Goal: Information Seeking & Learning: Compare options

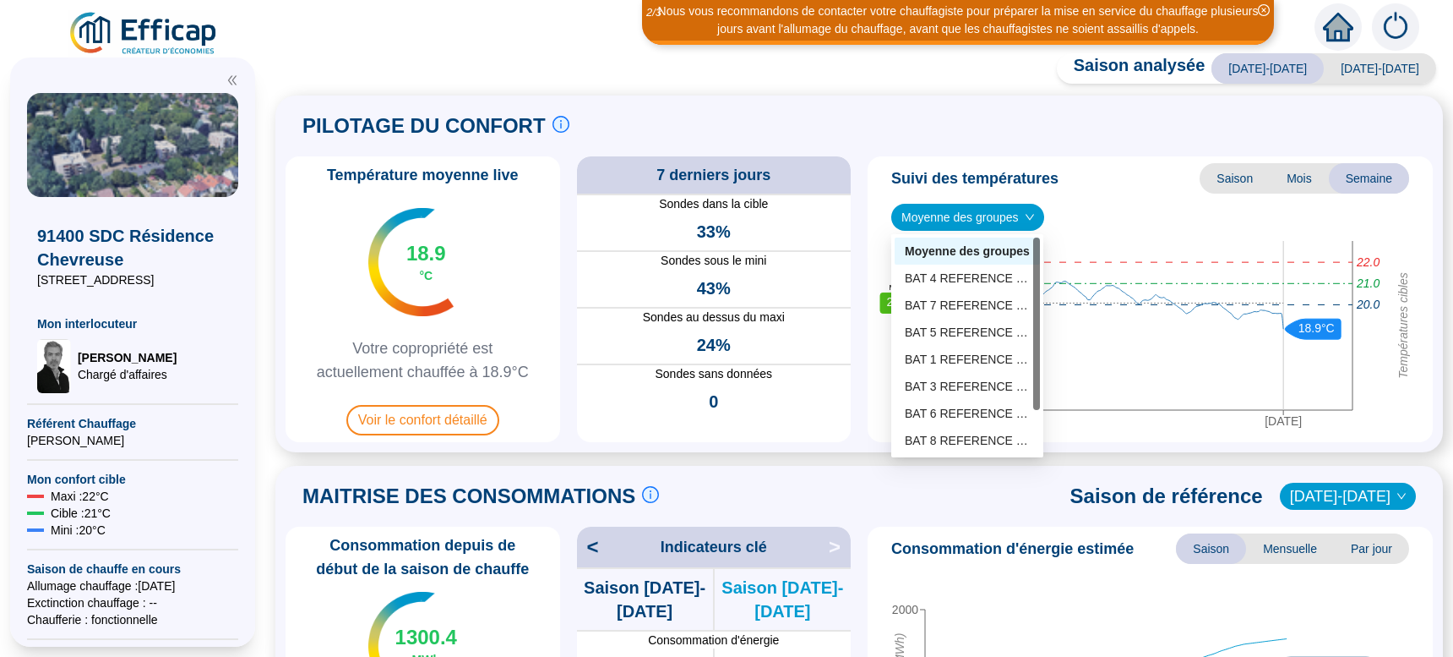
click at [1017, 216] on span "Moyenne des groupes" at bounding box center [968, 216] width 133 height 25
click at [962, 438] on div "BAT 8 REFERENCE (6 sondes)" at bounding box center [967, 441] width 125 height 18
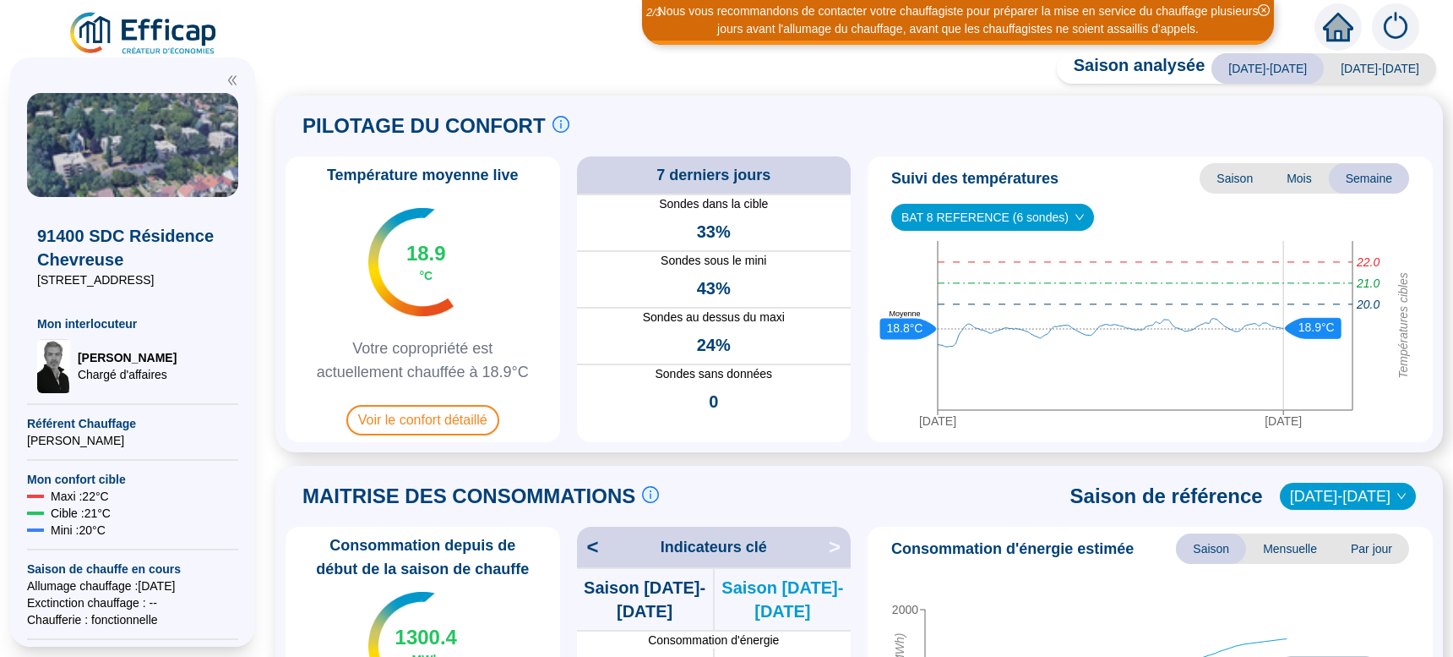
click at [1033, 214] on span "BAT 8 REFERENCE (6 sondes)" at bounding box center [993, 216] width 183 height 25
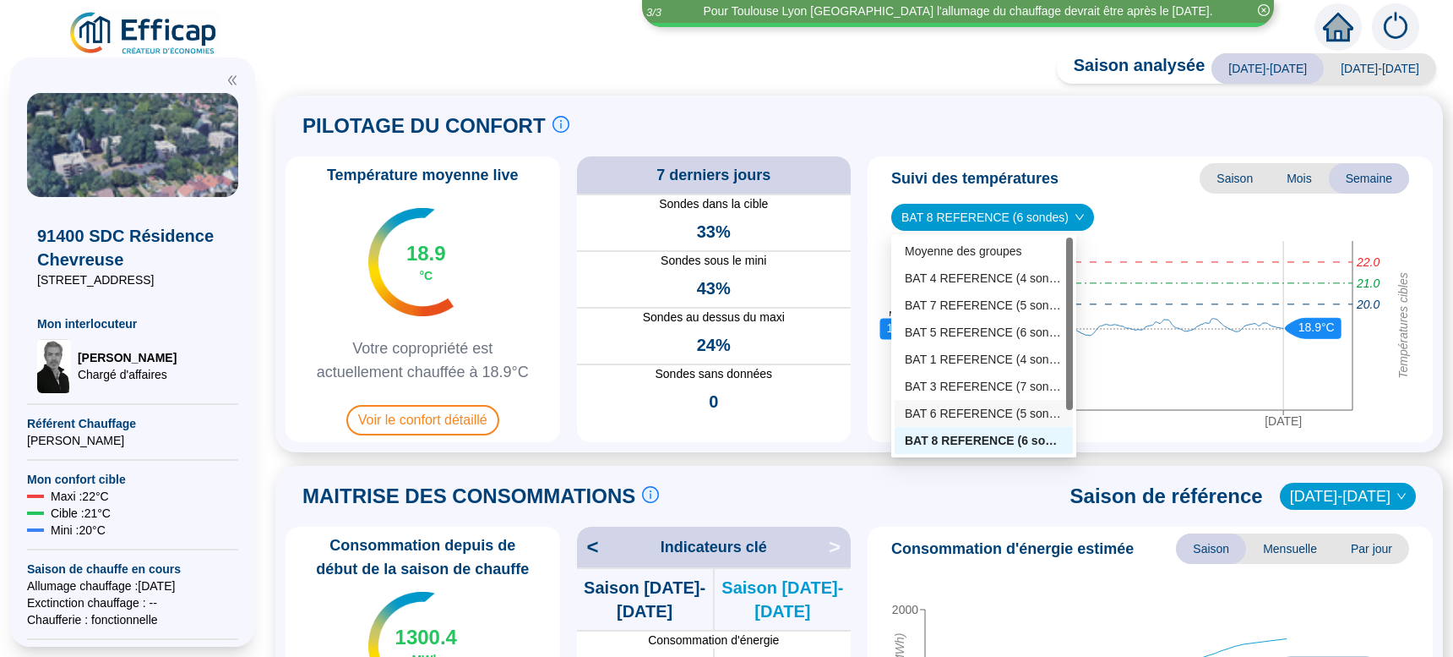
click at [981, 414] on div "BAT 6 REFERENCE (5 sondes)" at bounding box center [984, 414] width 158 height 18
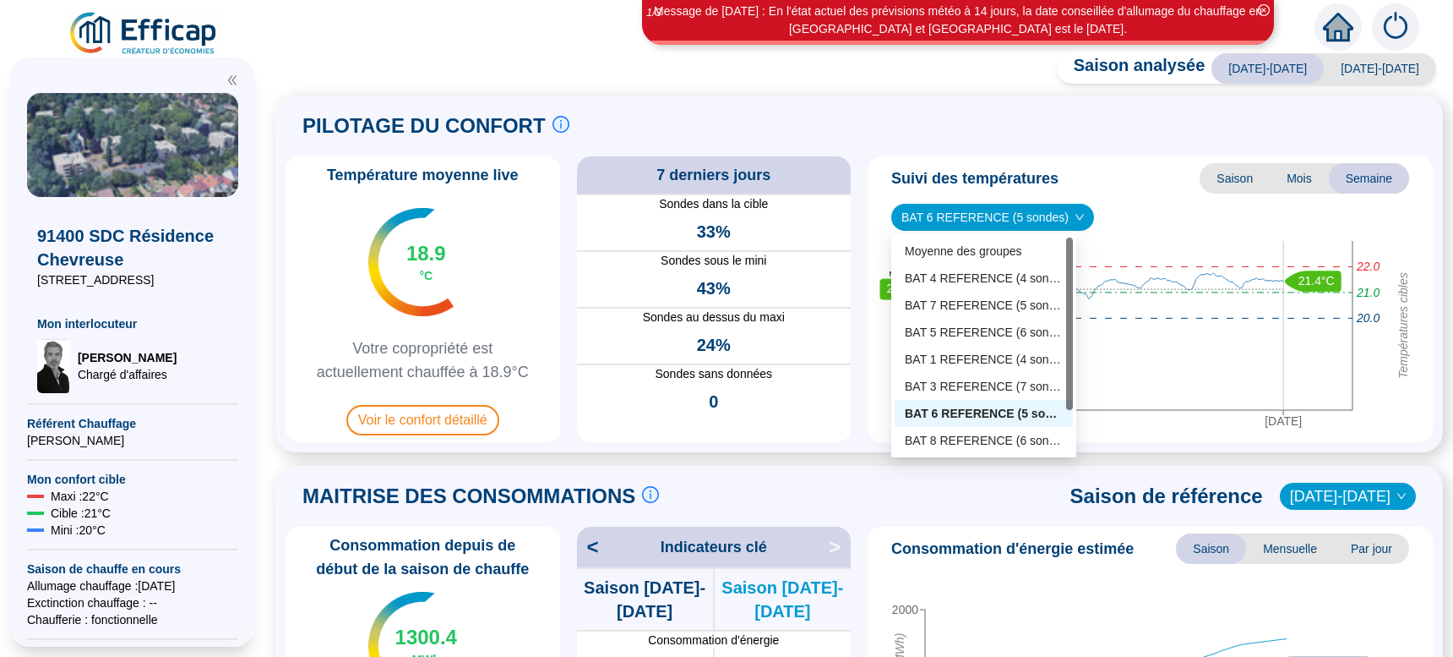
click at [1055, 211] on span "BAT 6 REFERENCE (5 sondes)" at bounding box center [993, 216] width 183 height 25
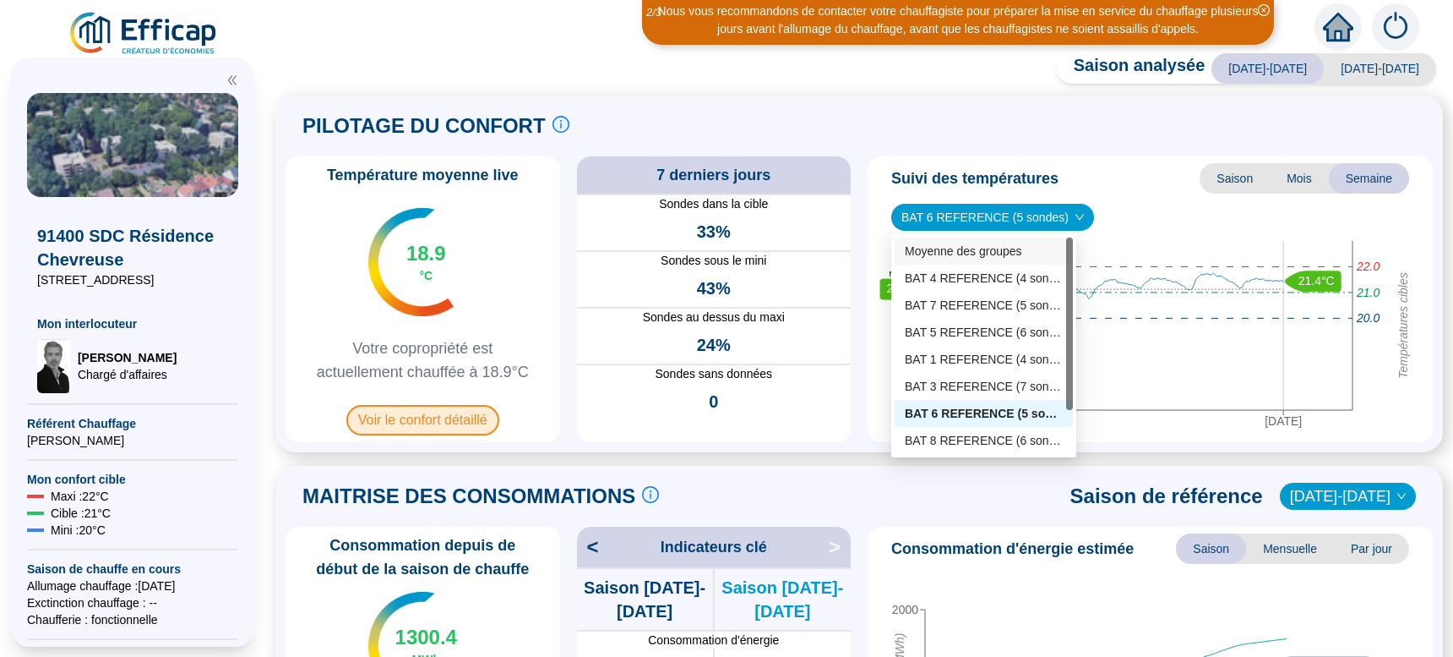
click at [450, 421] on span "Voir le confort détaillé" at bounding box center [422, 420] width 153 height 30
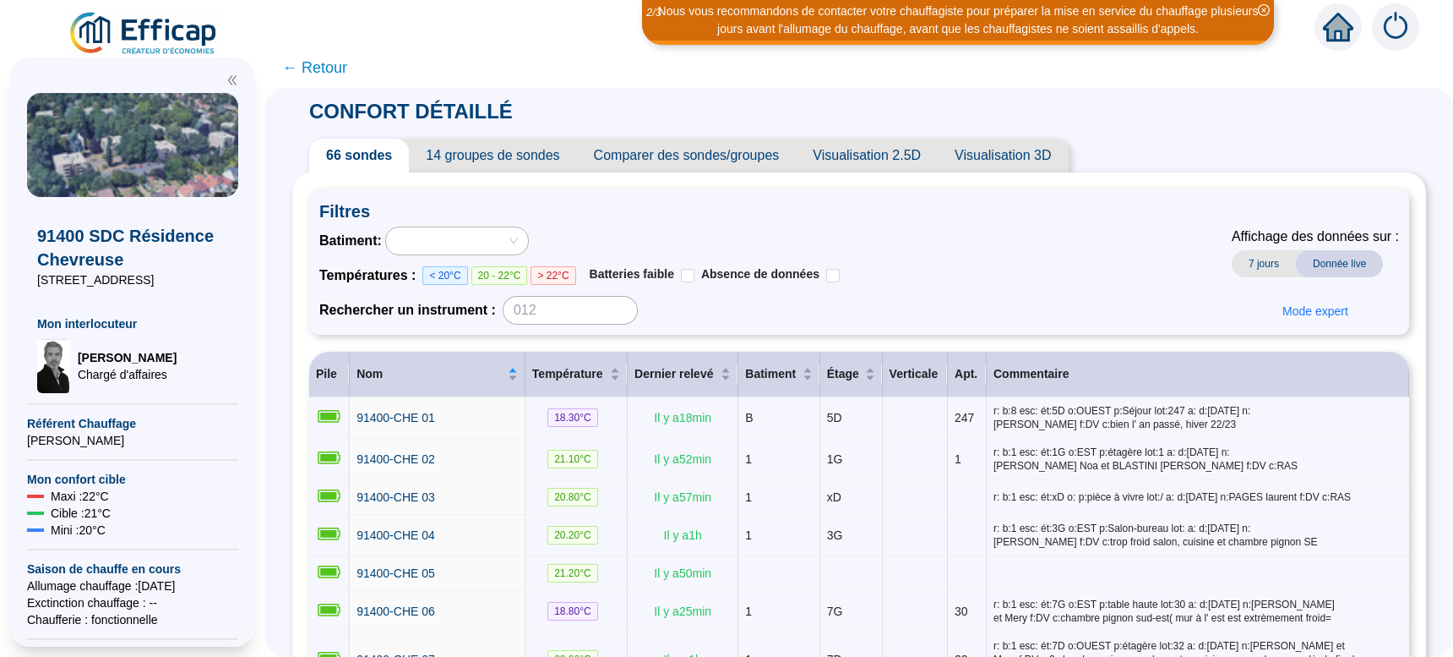
click at [725, 155] on span "Comparer des sondes/groupes" at bounding box center [687, 156] width 220 height 34
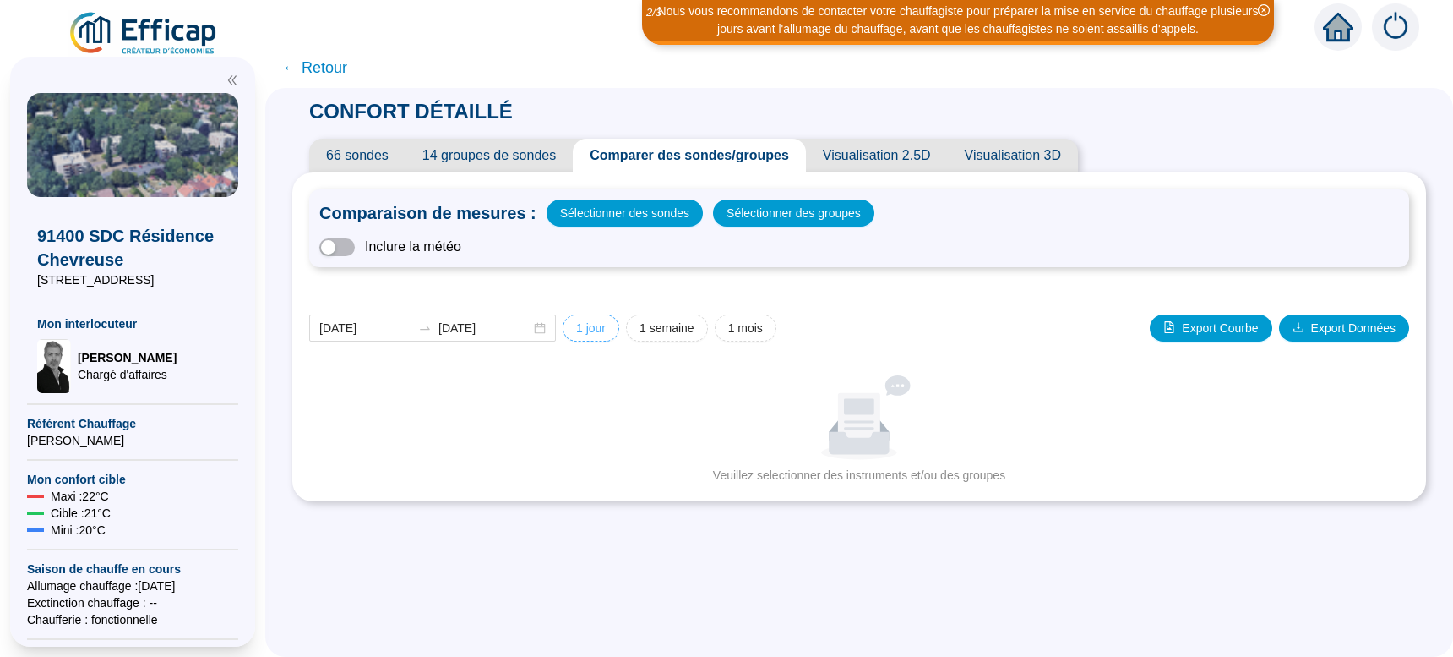
click at [604, 334] on span "1 jour" at bounding box center [591, 328] width 30 height 18
type input "[DATE]"
click at [772, 208] on span "Sélectionner des groupes" at bounding box center [794, 213] width 134 height 24
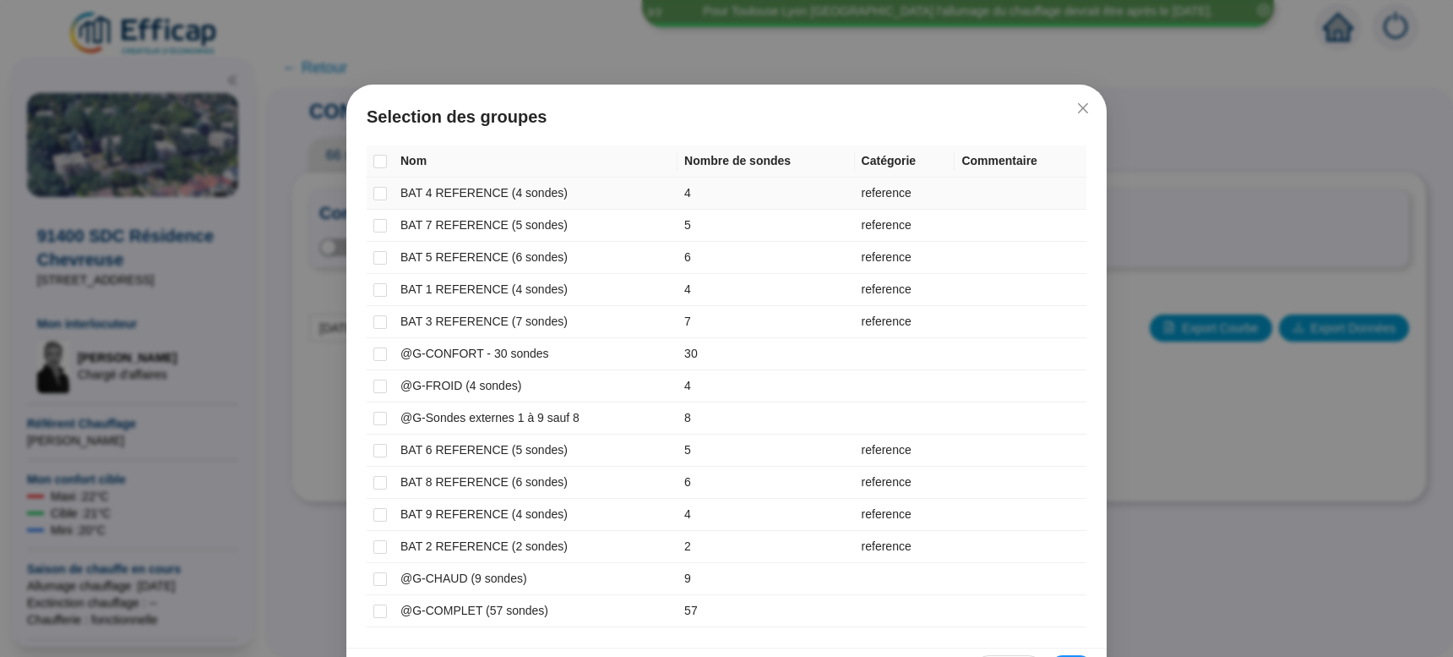
click at [381, 195] on td at bounding box center [380, 193] width 27 height 32
click at [377, 195] on input "checkbox" at bounding box center [381, 194] width 14 height 14
checkbox input "true"
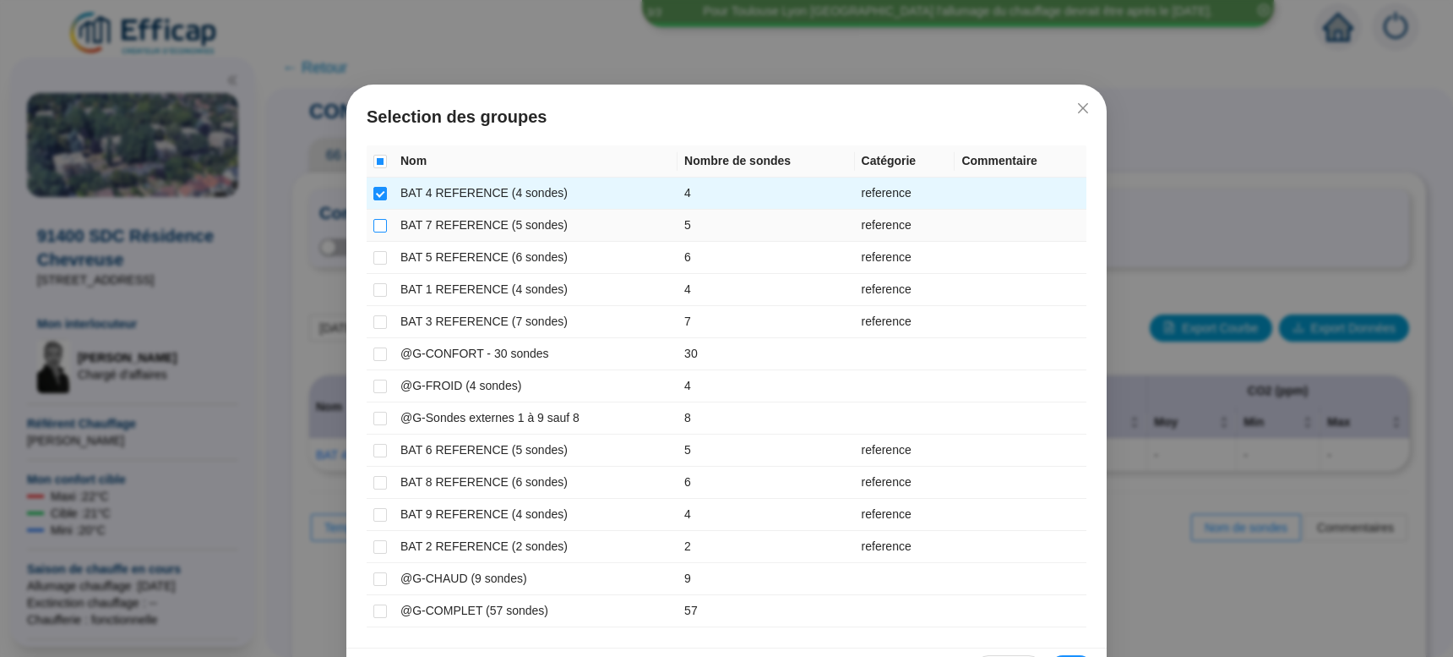
click at [374, 226] on input "checkbox" at bounding box center [381, 226] width 14 height 14
checkbox input "true"
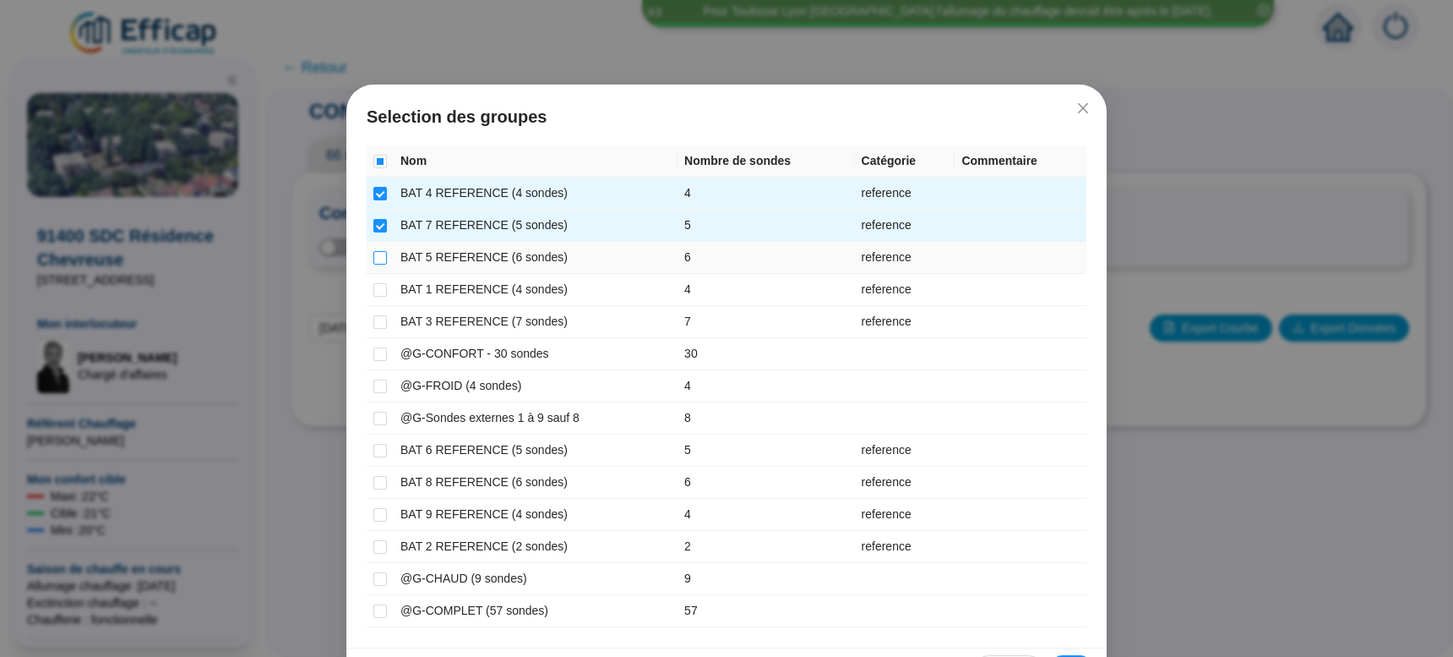
click at [374, 262] on input "checkbox" at bounding box center [381, 258] width 14 height 14
checkbox input "true"
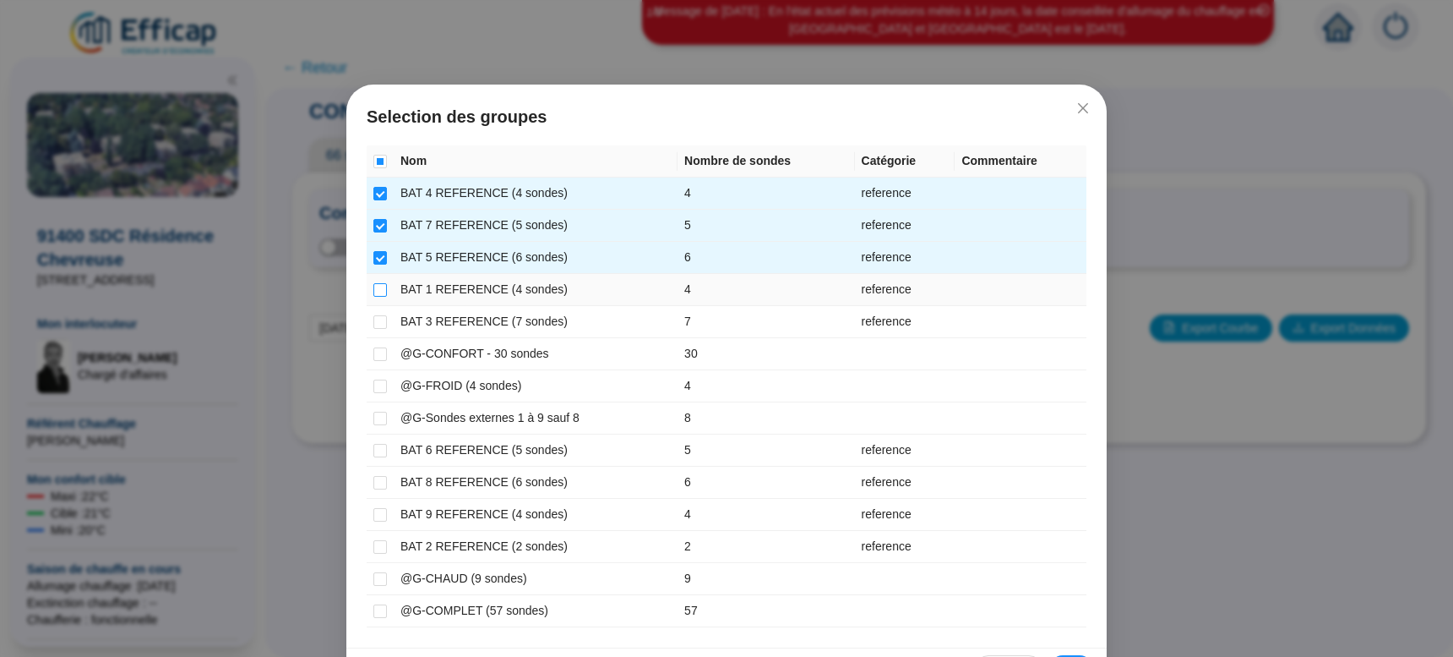
click at [374, 286] on input "checkbox" at bounding box center [381, 290] width 14 height 14
checkbox input "true"
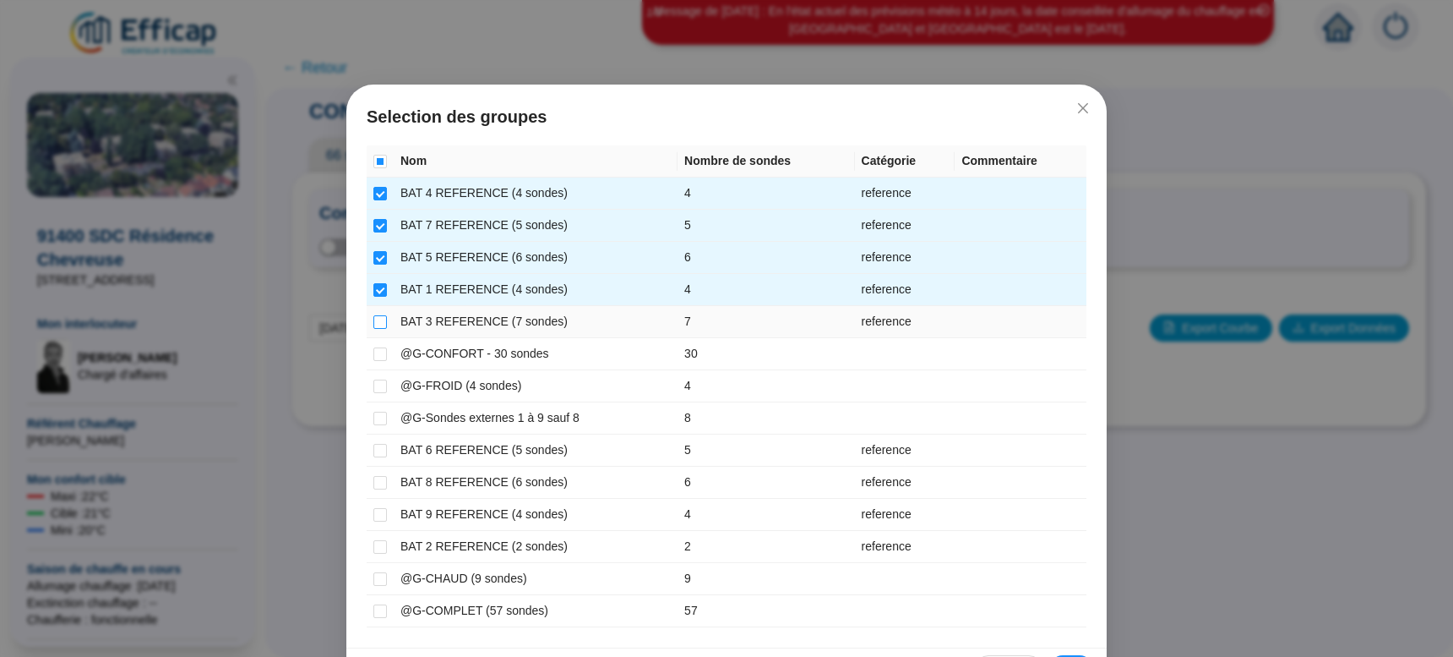
click at [374, 319] on input "checkbox" at bounding box center [381, 322] width 14 height 14
checkbox input "true"
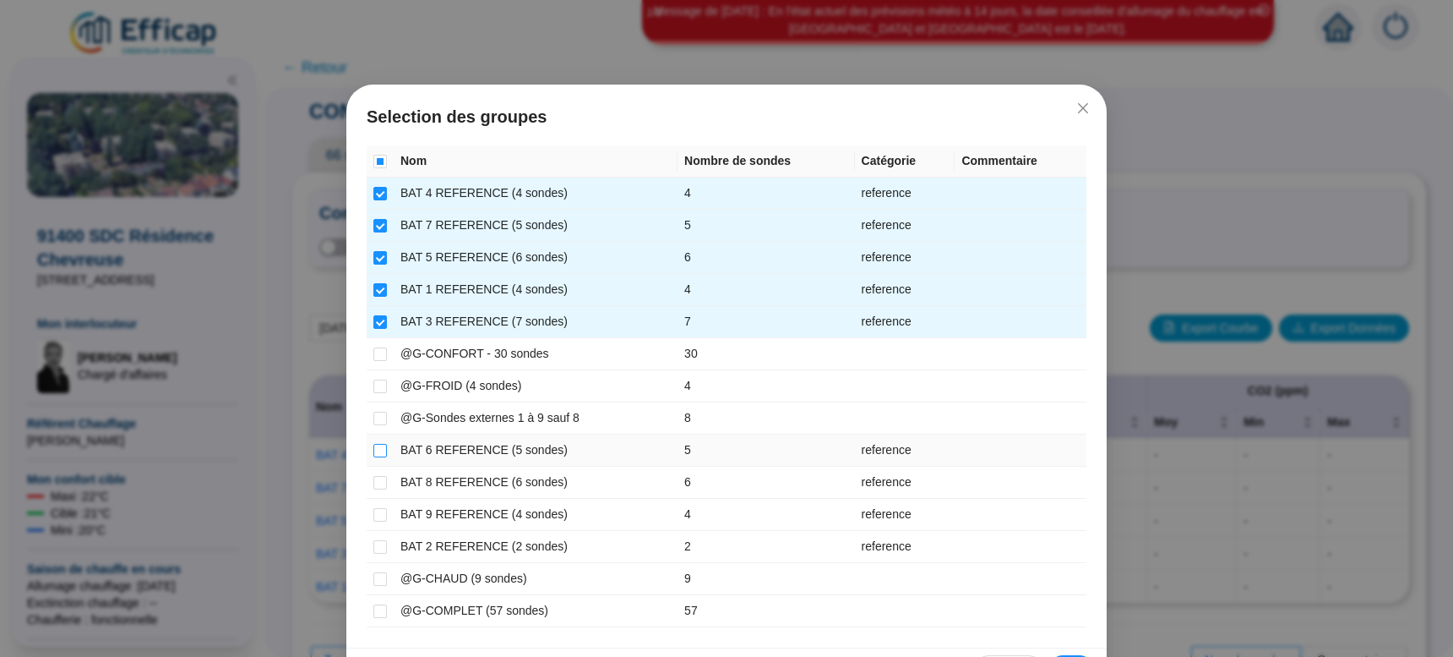
click at [379, 452] on input "checkbox" at bounding box center [381, 451] width 14 height 14
checkbox input "true"
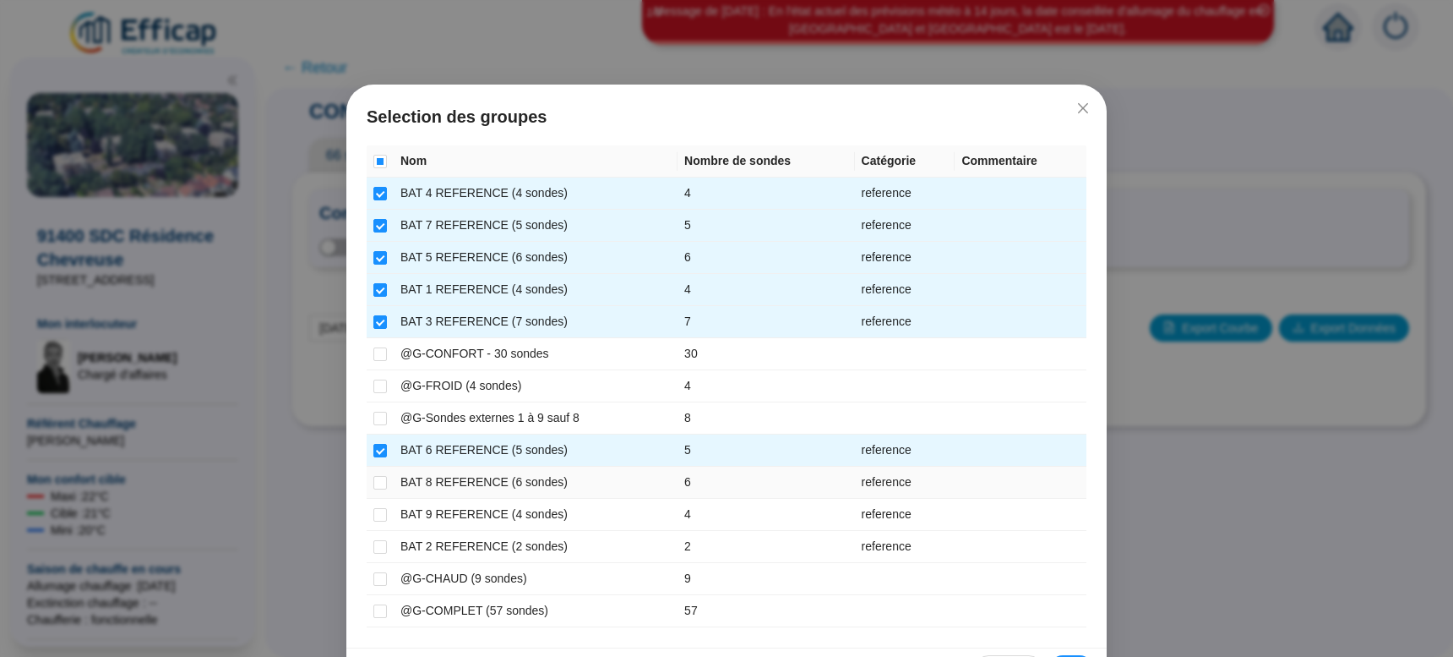
click at [374, 482] on input "checkbox" at bounding box center [381, 483] width 14 height 14
checkbox input "true"
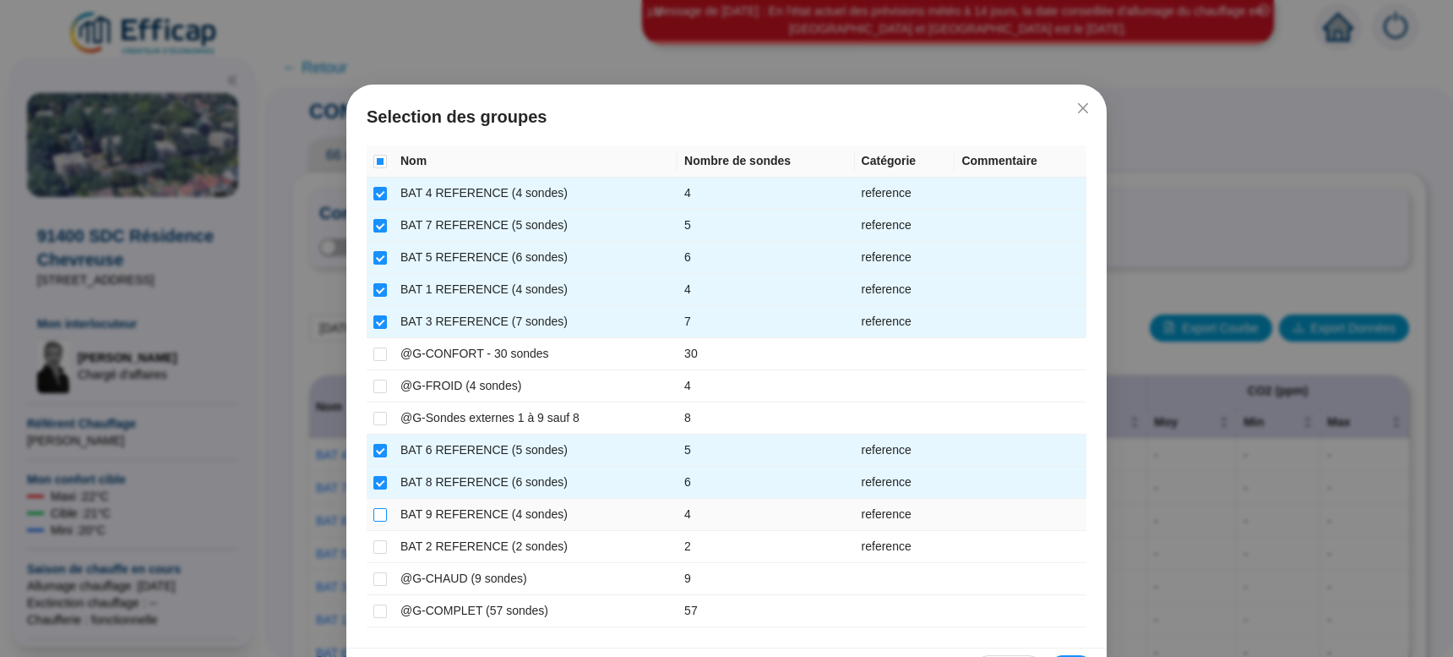
click at [374, 521] on input "checkbox" at bounding box center [381, 515] width 14 height 14
checkbox input "true"
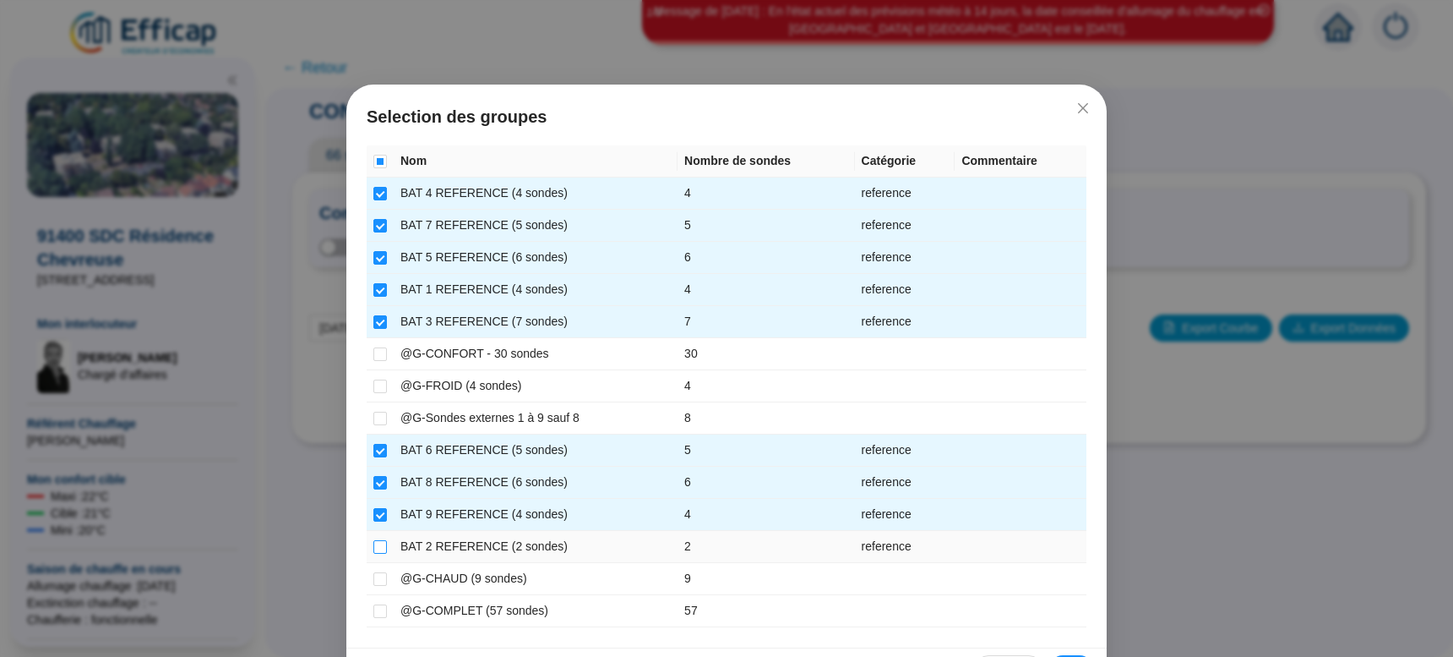
click at [374, 548] on input "checkbox" at bounding box center [381, 547] width 14 height 14
checkbox input "true"
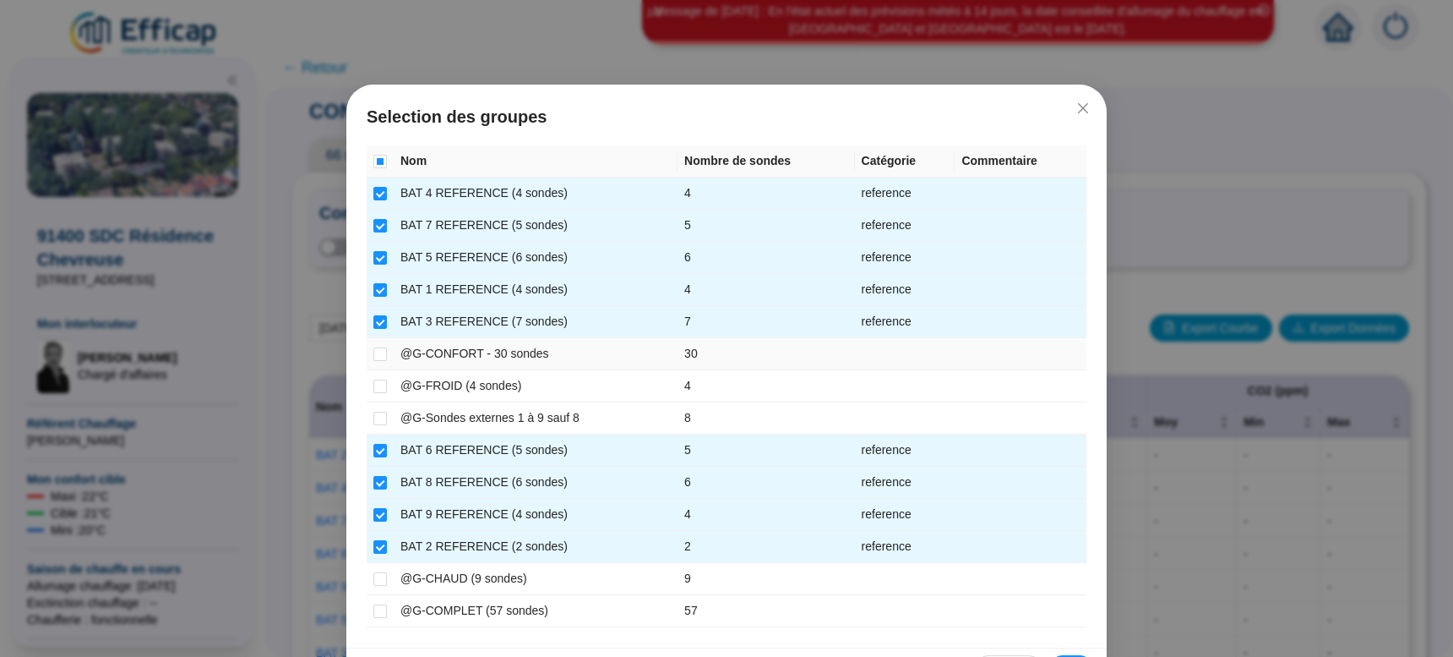
scroll to position [52, 0]
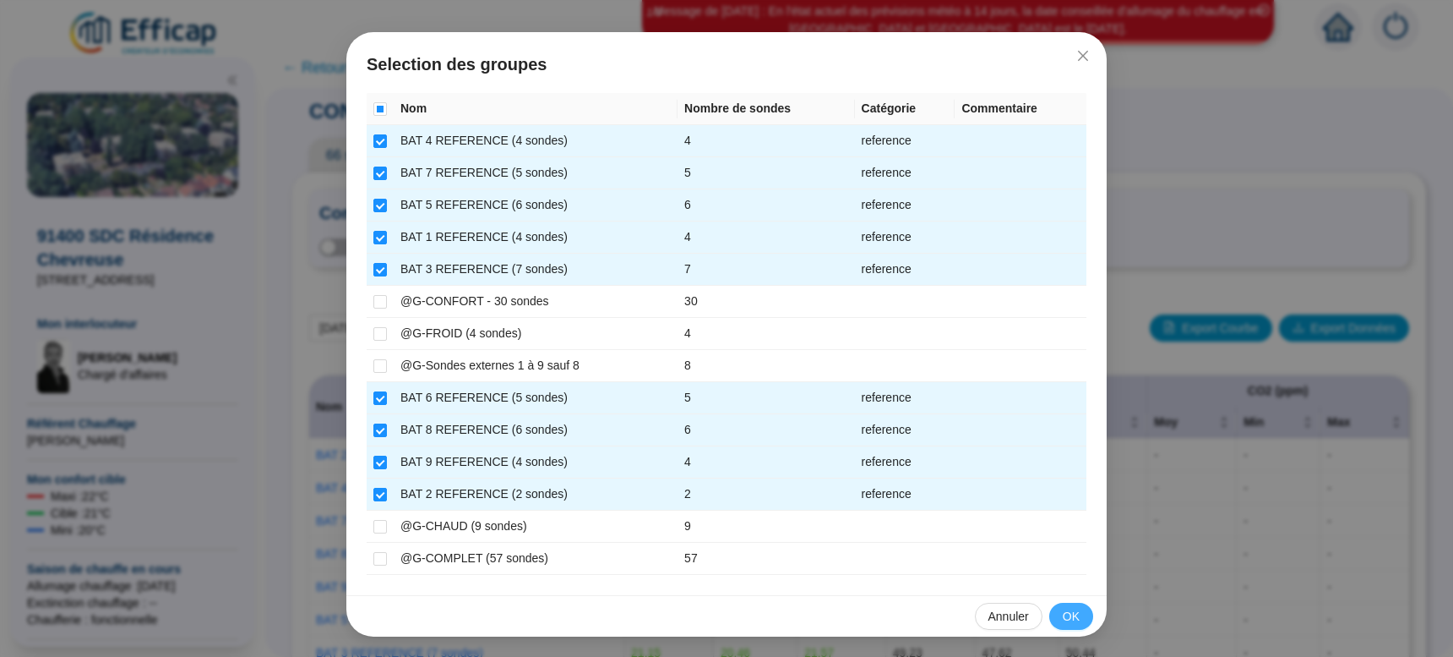
click at [1055, 613] on button "OK" at bounding box center [1072, 616] width 44 height 27
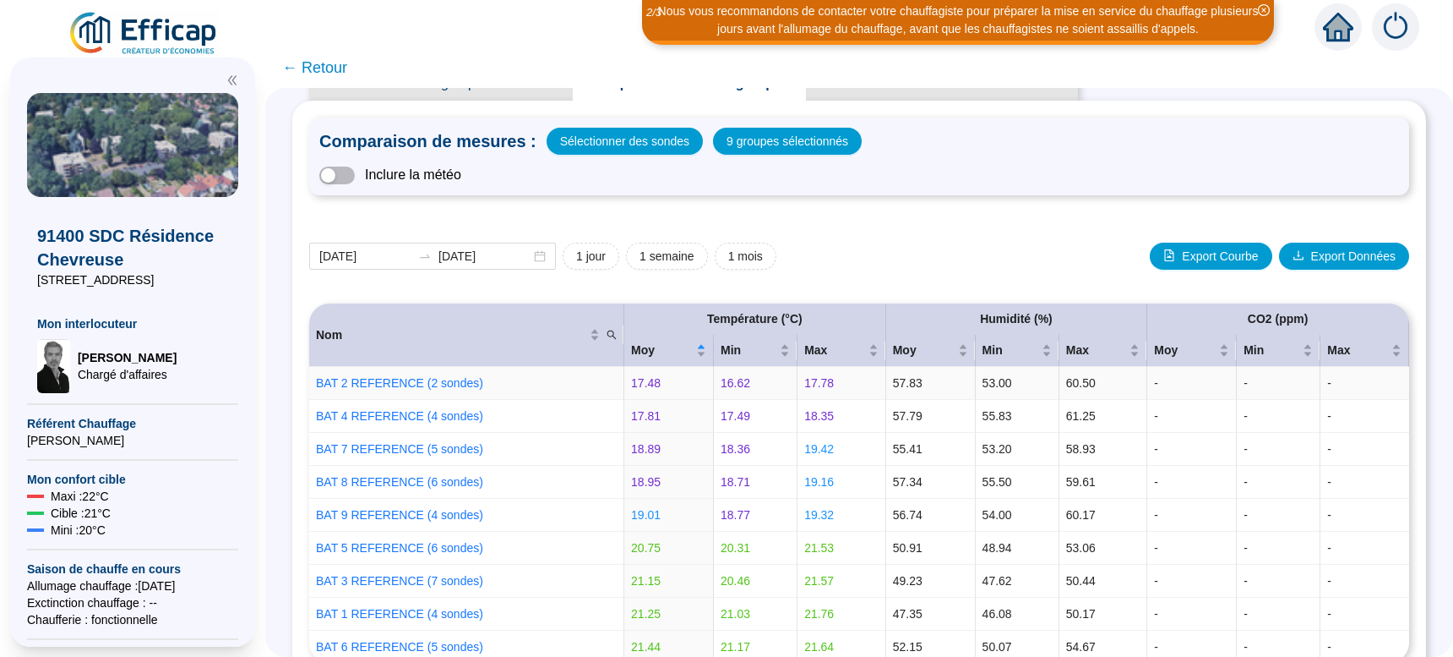
scroll to position [0, 0]
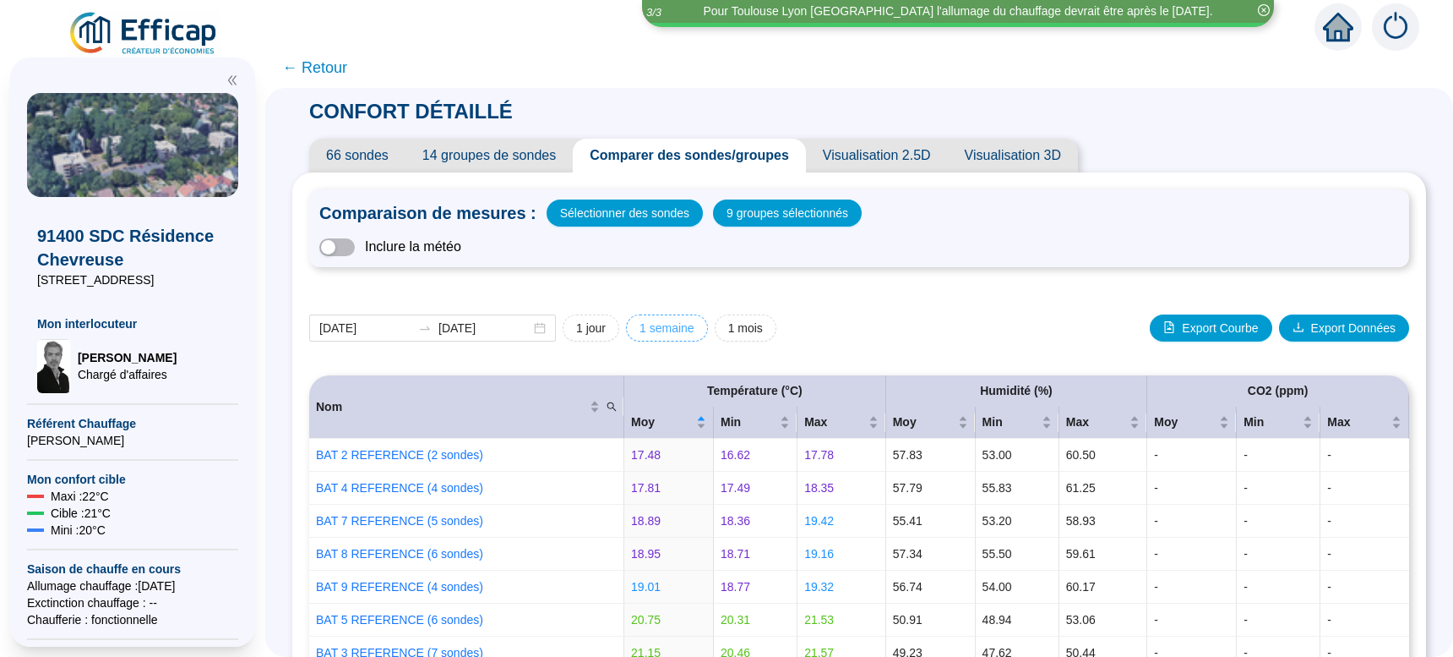
click at [667, 330] on span "1 semaine" at bounding box center [667, 328] width 55 height 18
type input "[DATE]"
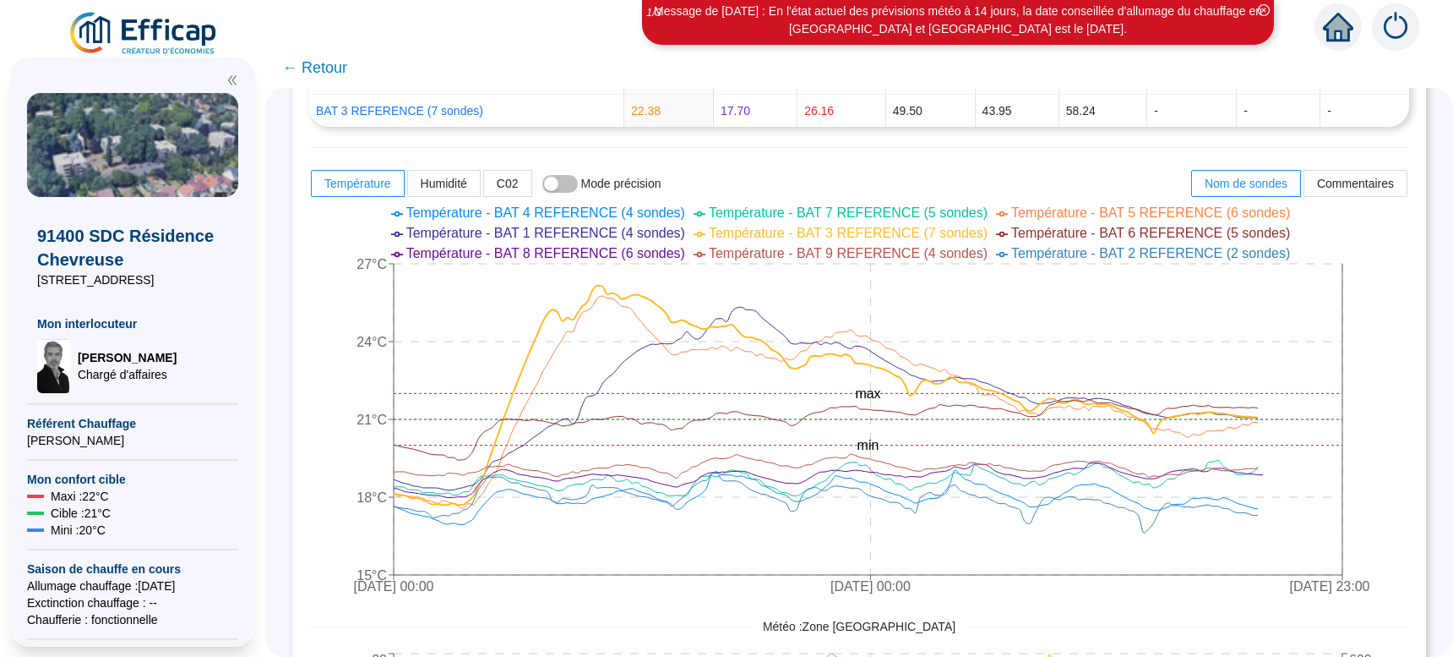
scroll to position [639, 0]
